Goal: Communication & Community: Answer question/provide support

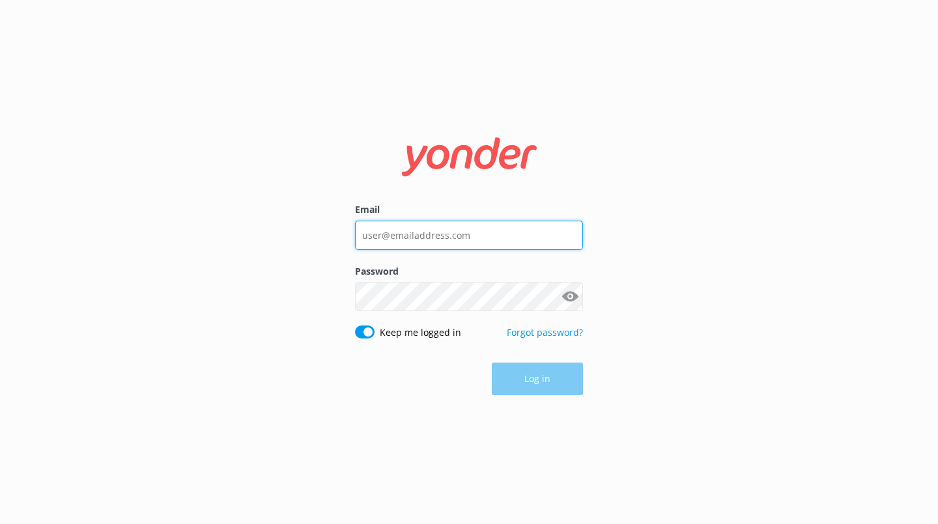
type input "[EMAIL_ADDRESS][DOMAIN_NAME]"
click at [523, 380] on div "Log in" at bounding box center [469, 379] width 228 height 33
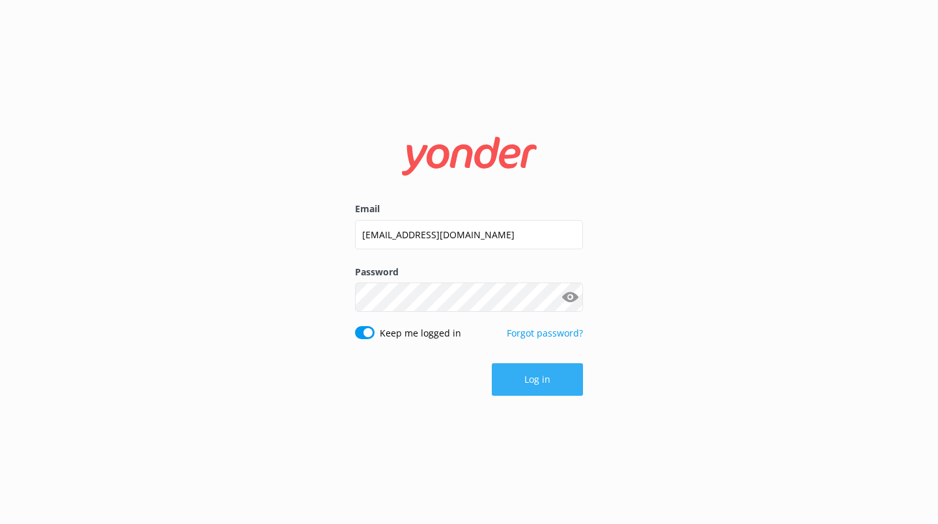
click at [527, 376] on button "Log in" at bounding box center [537, 379] width 91 height 33
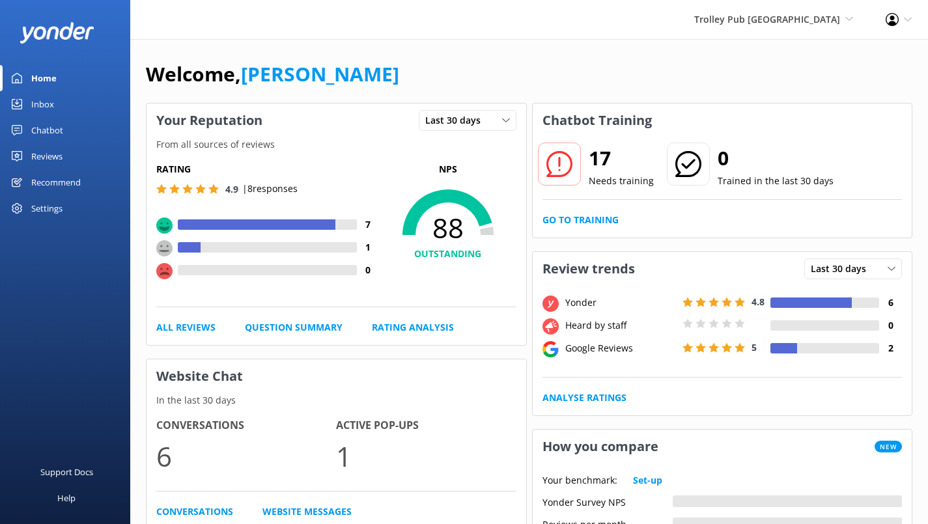
click at [191, 249] on div at bounding box center [189, 247] width 23 height 10
click at [53, 155] on div "Reviews" at bounding box center [46, 156] width 31 height 26
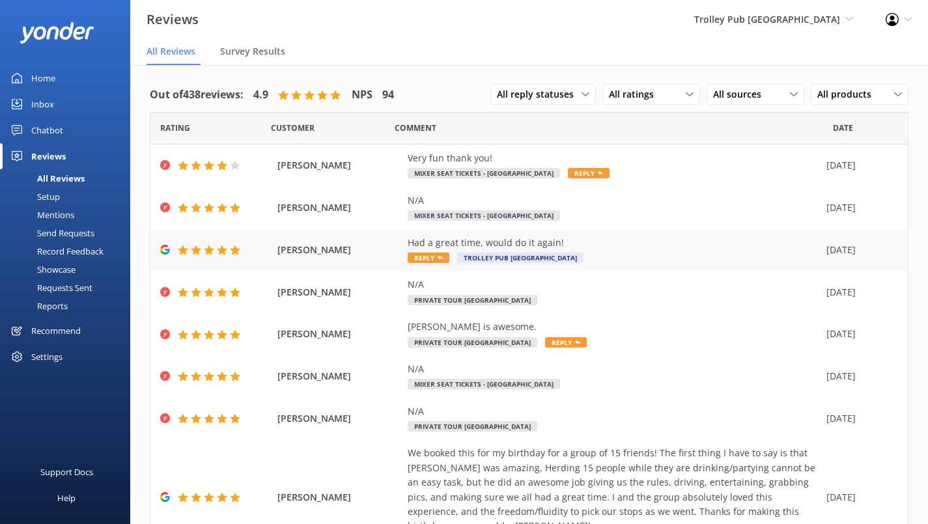
scroll to position [202, 0]
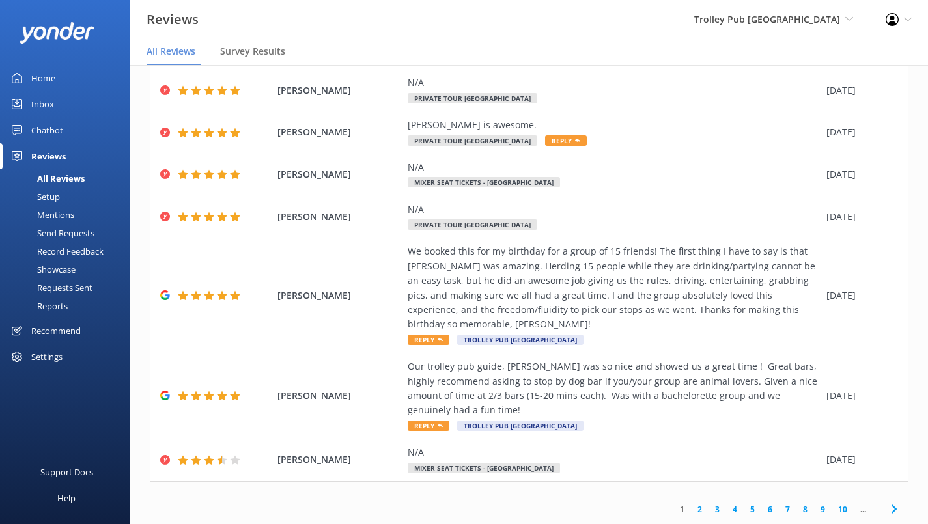
click at [691, 506] on link "2" at bounding box center [700, 510] width 18 height 12
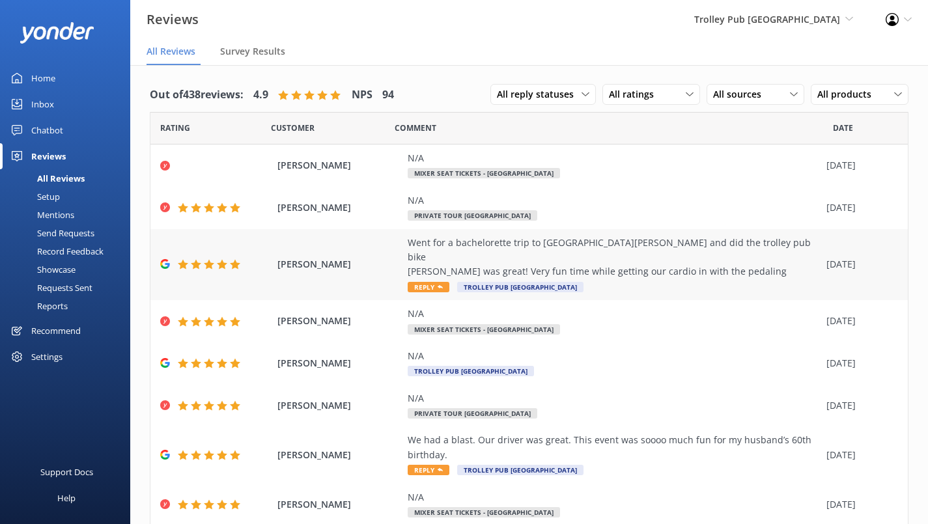
scroll to position [115, 0]
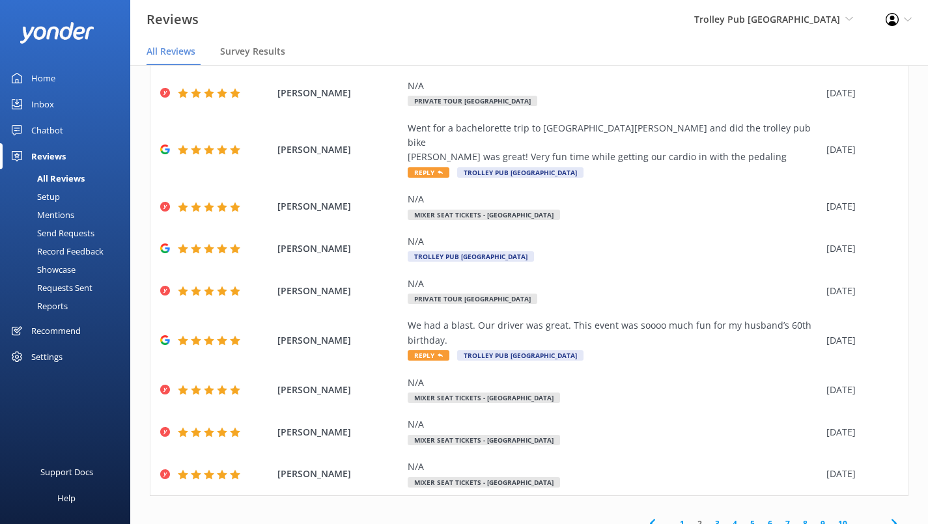
click at [709, 518] on link "3" at bounding box center [718, 524] width 18 height 12
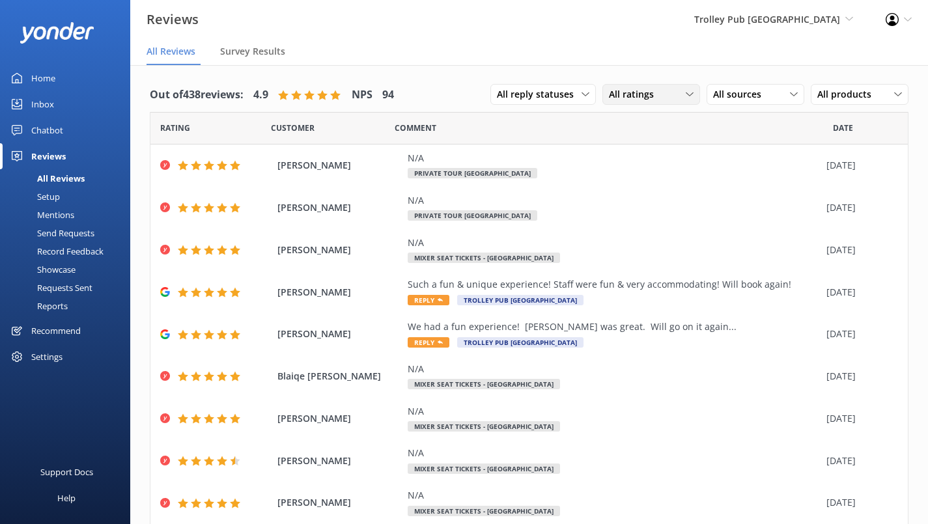
click at [659, 100] on div "All ratings" at bounding box center [651, 94] width 91 height 14
click at [639, 173] on div "Passives" at bounding box center [646, 173] width 51 height 13
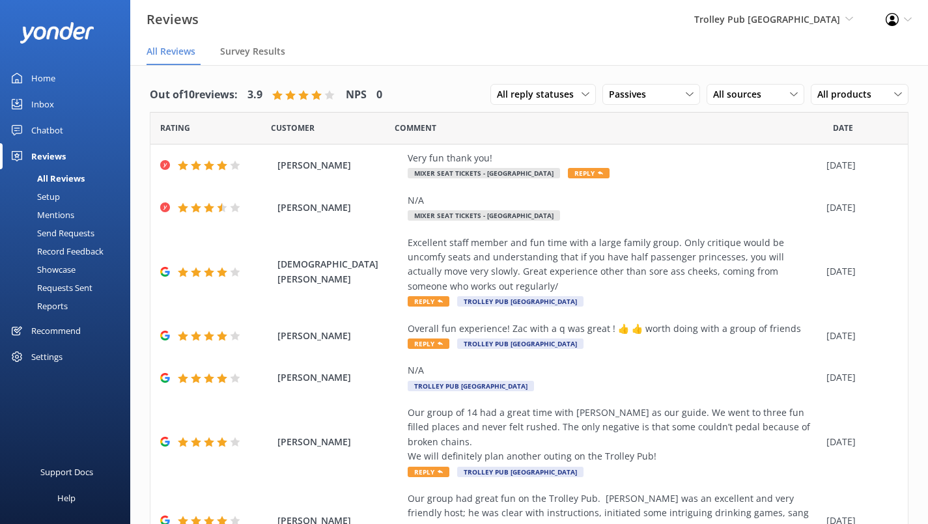
click at [818, 6] on div "Trolley Pub [GEOGRAPHIC_DATA] [GEOGRAPHIC_DATA] [GEOGRAPHIC_DATA] [GEOGRAPHIC_D…" at bounding box center [774, 19] width 192 height 39
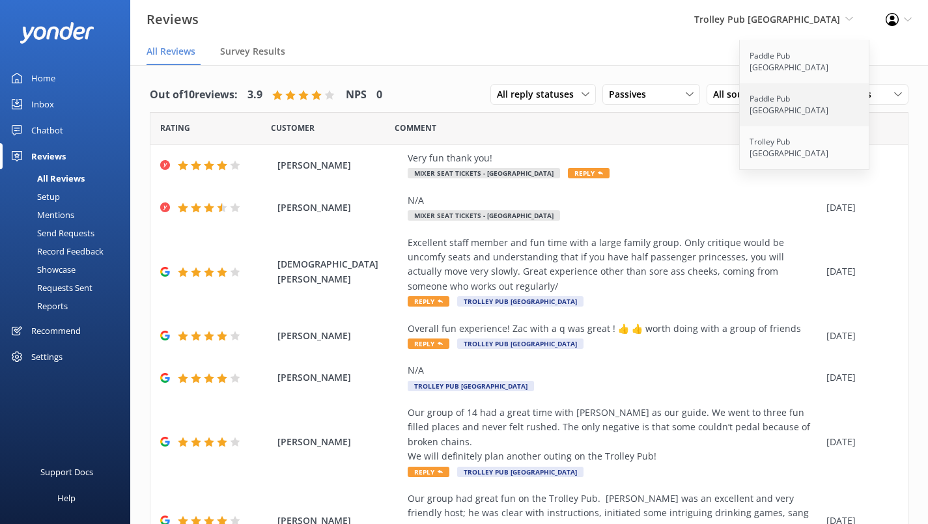
click at [789, 85] on link "Paddle Pub [GEOGRAPHIC_DATA]" at bounding box center [805, 104] width 130 height 43
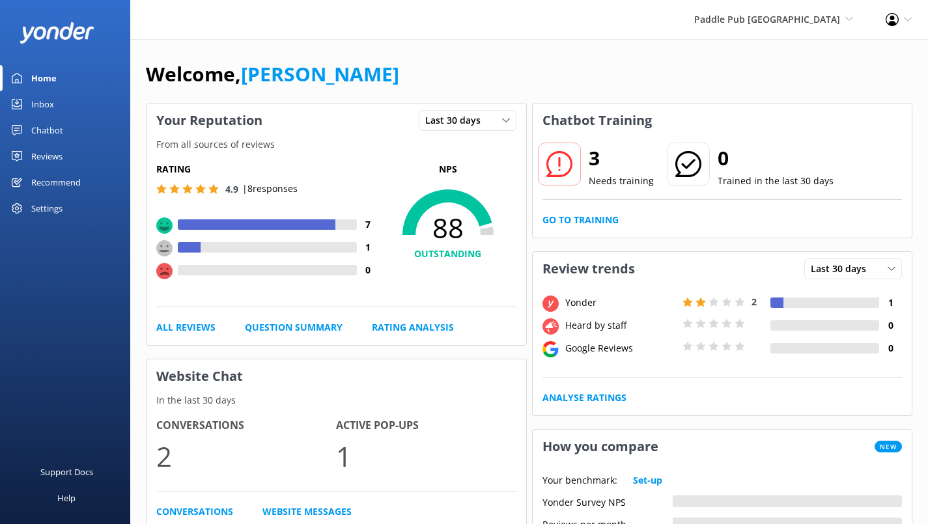
click at [46, 160] on div "Reviews" at bounding box center [46, 156] width 31 height 26
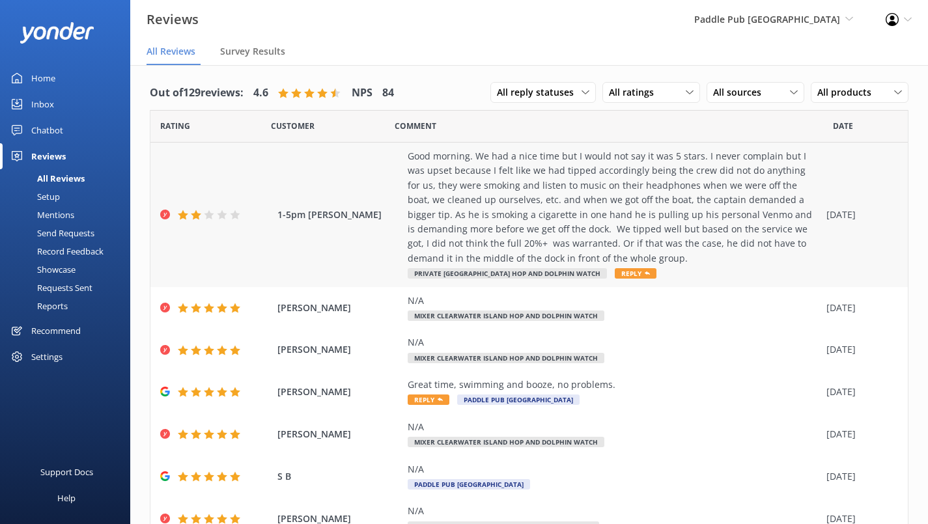
scroll to position [2, 0]
click at [507, 50] on nav "All Reviews Survey Results" at bounding box center [529, 52] width 798 height 26
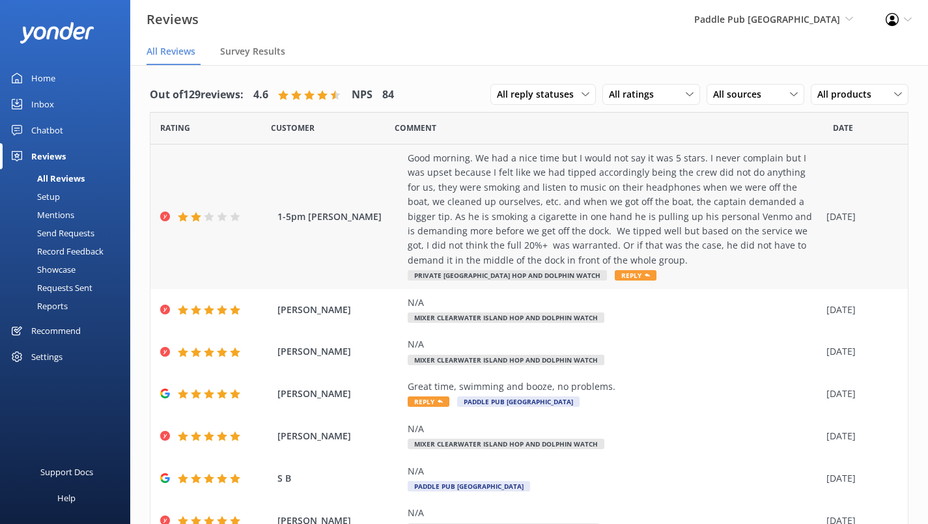
scroll to position [275, 0]
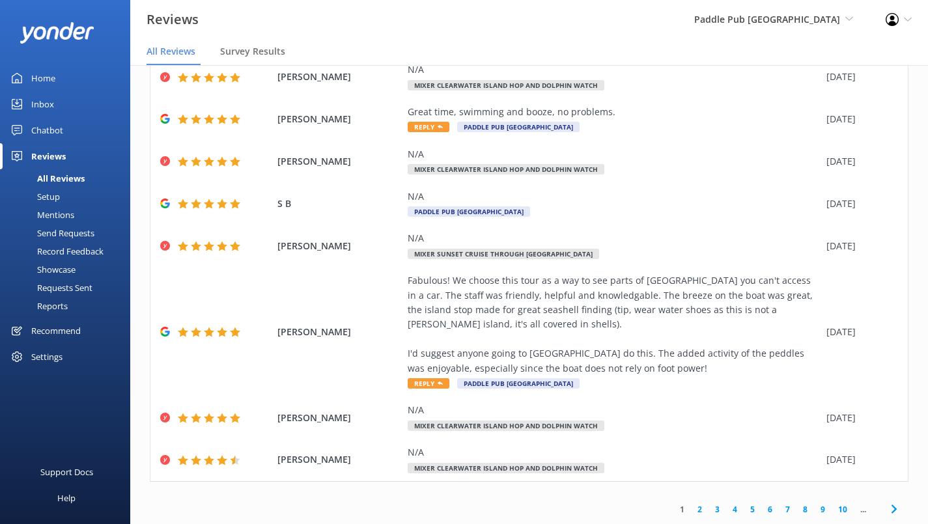
click at [696, 504] on link "2" at bounding box center [700, 510] width 18 height 12
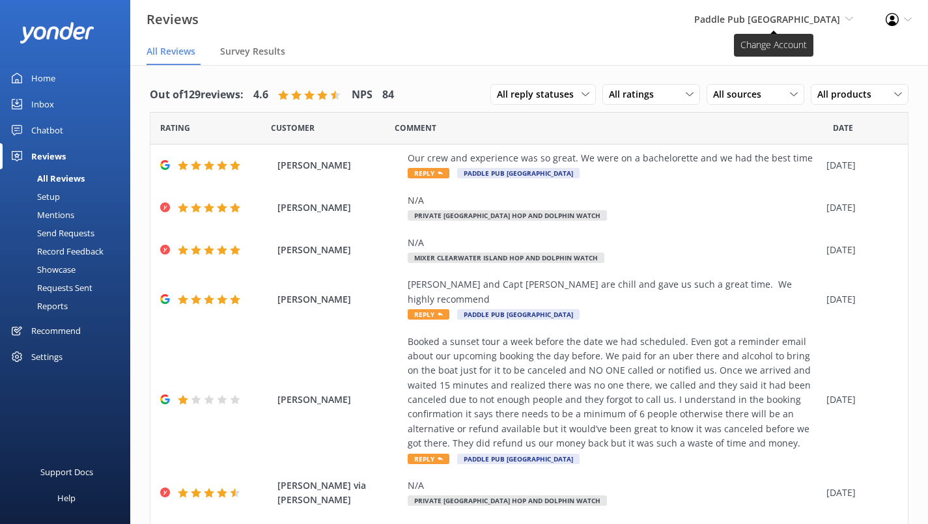
click at [783, 25] on span "Paddle Pub [GEOGRAPHIC_DATA]" at bounding box center [767, 19] width 146 height 12
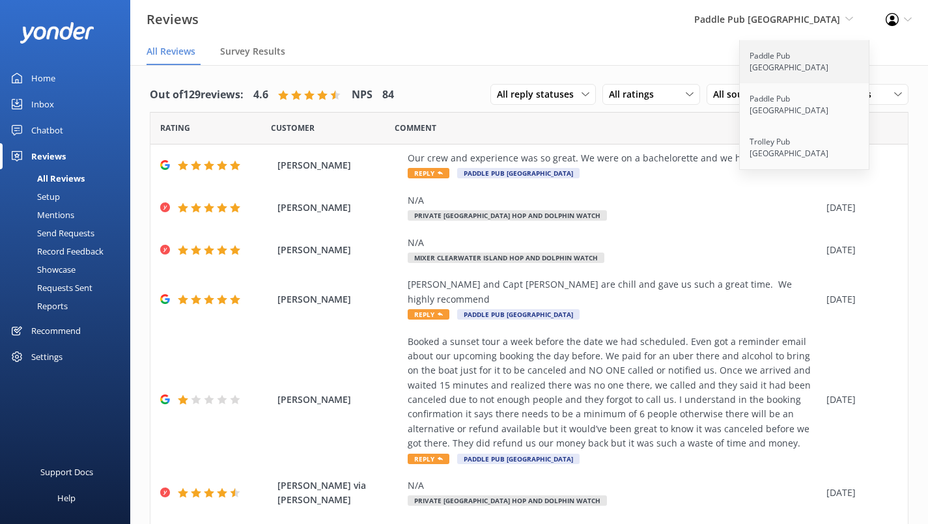
click at [780, 59] on link "Paddle Pub [GEOGRAPHIC_DATA]" at bounding box center [805, 61] width 130 height 43
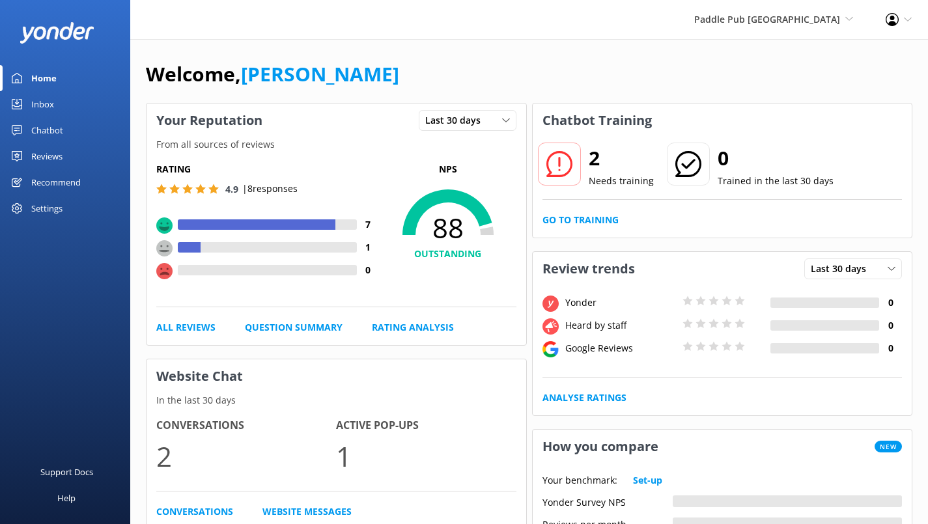
click at [54, 155] on div "Reviews" at bounding box center [46, 156] width 31 height 26
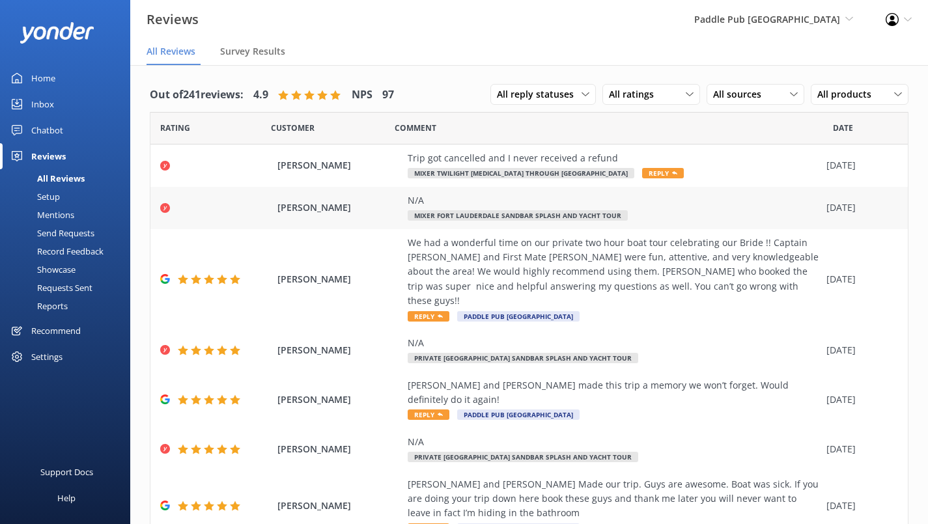
scroll to position [188, 0]
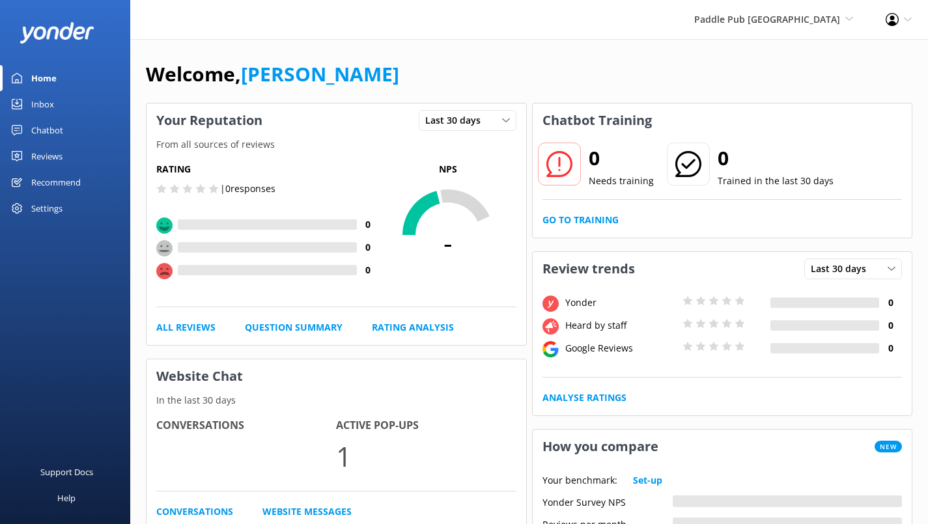
click at [49, 159] on div "Reviews" at bounding box center [46, 156] width 31 height 26
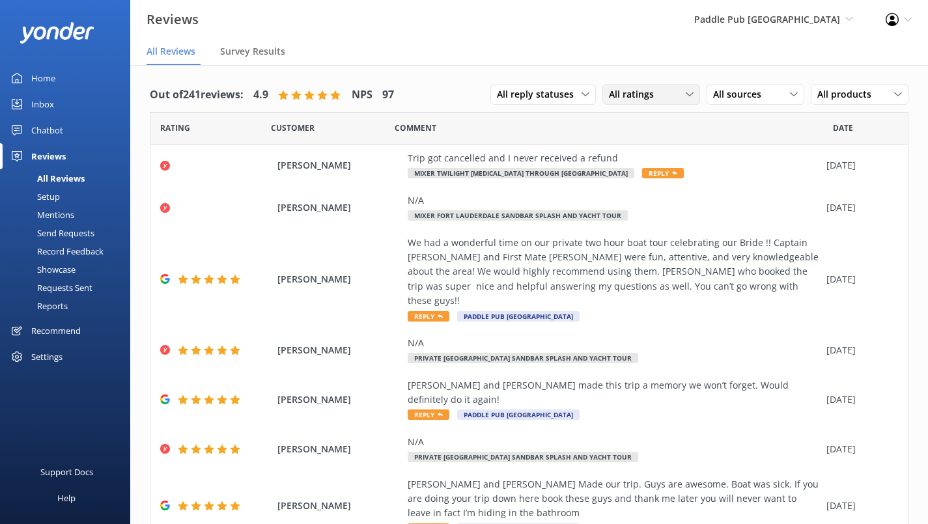
click at [646, 89] on span "All ratings" at bounding box center [635, 94] width 53 height 14
click at [631, 210] on link "Detractors" at bounding box center [661, 201] width 116 height 26
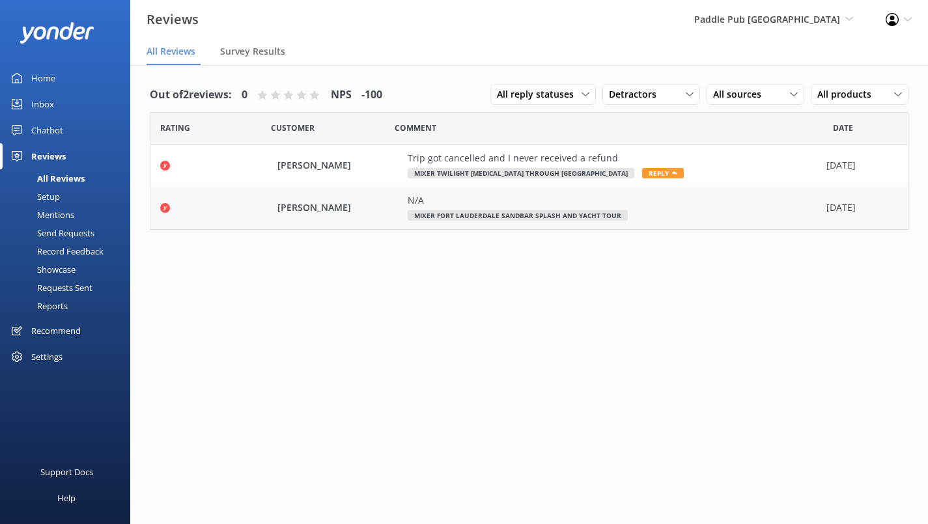
click at [384, 223] on div "Shane Brady N/A Mixer Fort Lauderdale Sandbar Splash and Yacht Tour 24 Aug 2025" at bounding box center [529, 208] width 758 height 42
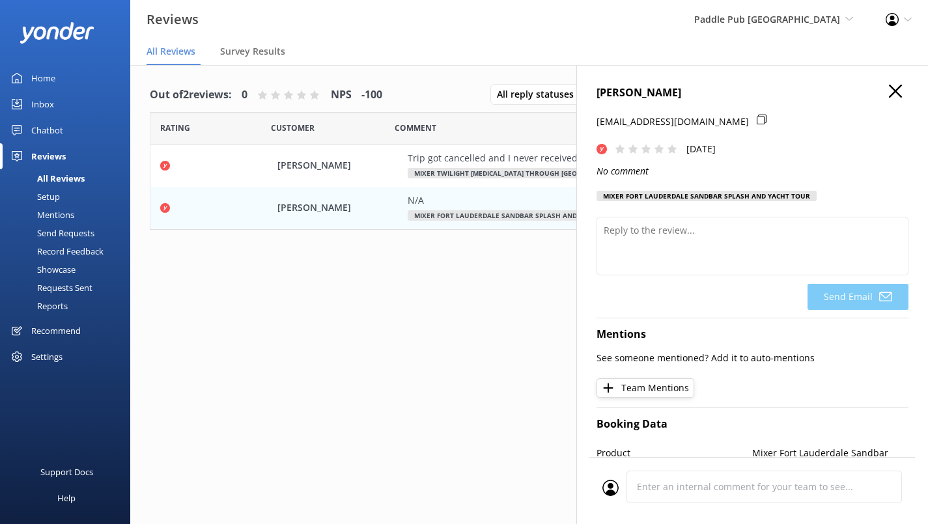
click at [891, 84] on div "Shane Brady S-30d72c344cbf4c66b8417f299df0c847+1305849583-1ux29wllkuxj5@expmess…" at bounding box center [752, 327] width 352 height 524
click at [873, 96] on h4 "[PERSON_NAME]" at bounding box center [753, 93] width 312 height 17
click at [889, 91] on icon "button" at bounding box center [895, 91] width 13 height 13
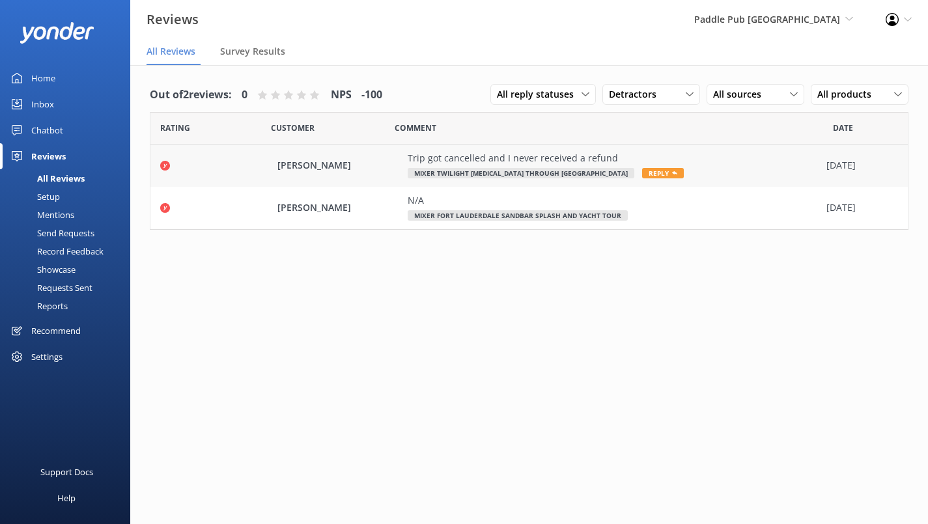
click at [522, 154] on div "Trip got cancelled and I never received a refund" at bounding box center [614, 158] width 412 height 14
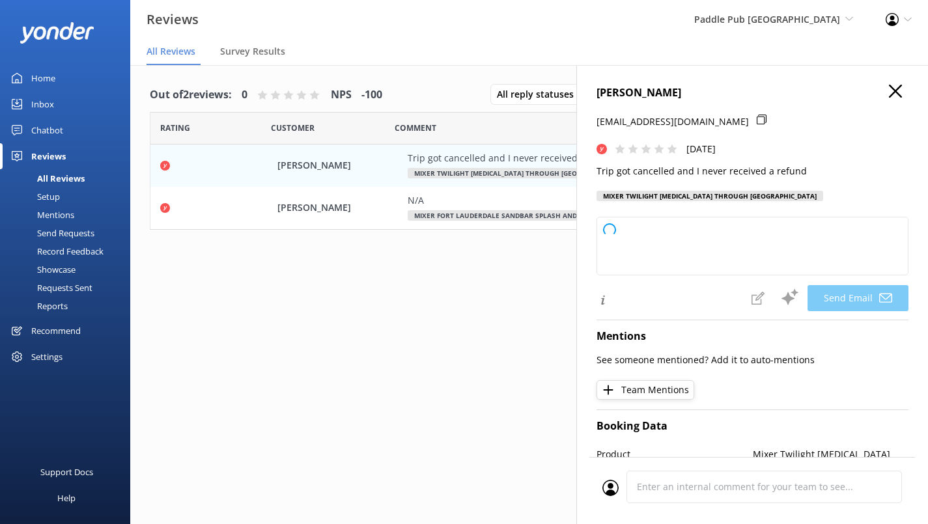
type textarea "Hi Allyson, We’re very sorry to hear about your experience and that you haven’t…"
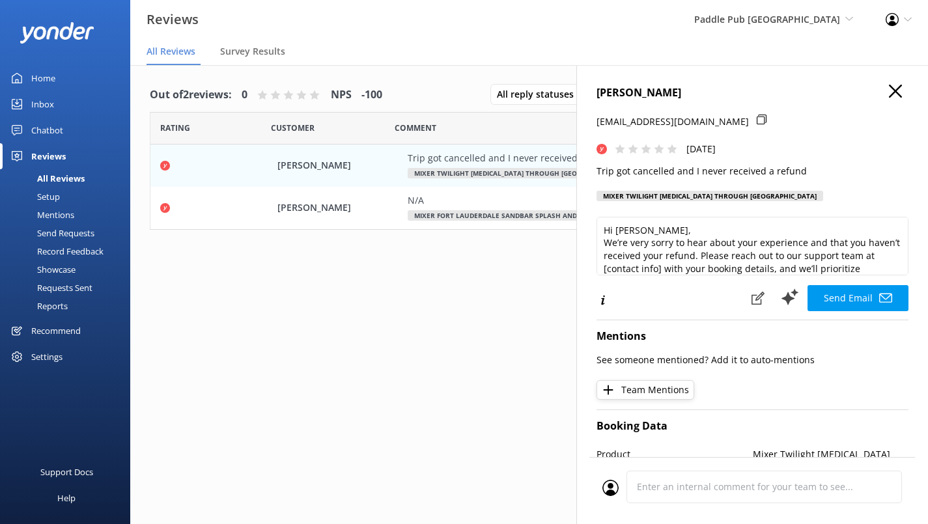
click at [882, 84] on div "Allyson Thompson allysonplaxco@gmail.com Sun, 24th Aug 2025 Trip got cancelled …" at bounding box center [752, 327] width 352 height 524
click at [889, 86] on use "button" at bounding box center [895, 91] width 13 height 13
